Goal: Task Accomplishment & Management: Use online tool/utility

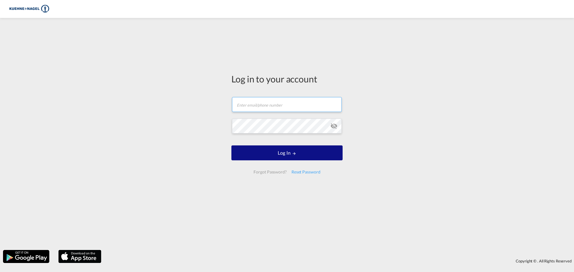
click at [254, 109] on input "text" at bounding box center [287, 104] width 110 height 15
type input "[PERSON_NAME][EMAIL_ADDRESS][PERSON_NAME][PERSON_NAME][DOMAIN_NAME]"
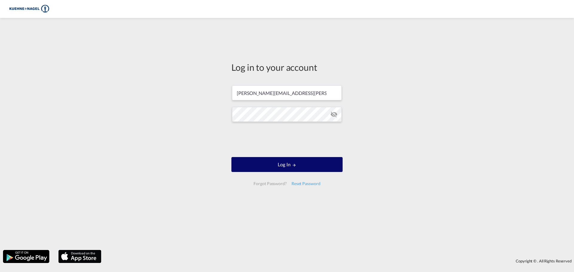
click at [278, 165] on button "Log In" at bounding box center [286, 164] width 111 height 15
click at [284, 166] on button "Log In" at bounding box center [286, 164] width 111 height 15
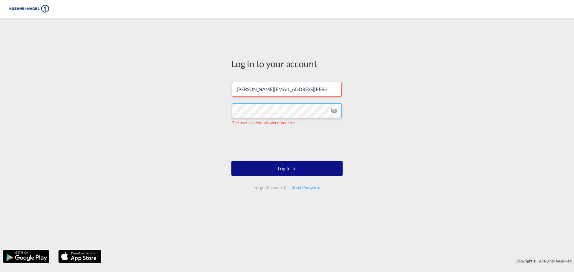
click at [0, 100] on html "Log in to your account [PERSON_NAME][EMAIL_ADDRESS][PERSON_NAME][PERSON_NAME][D…" at bounding box center [287, 136] width 574 height 272
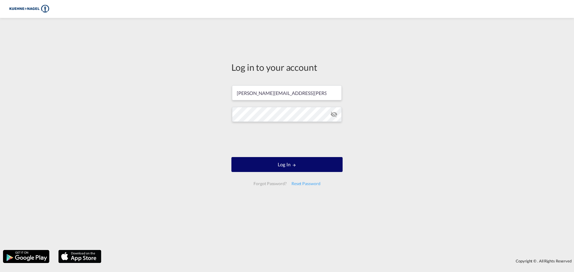
click at [266, 167] on button "Log In" at bounding box center [286, 164] width 111 height 15
click at [271, 166] on button "Log In" at bounding box center [286, 164] width 111 height 15
